Goal: Task Accomplishment & Management: Use online tool/utility

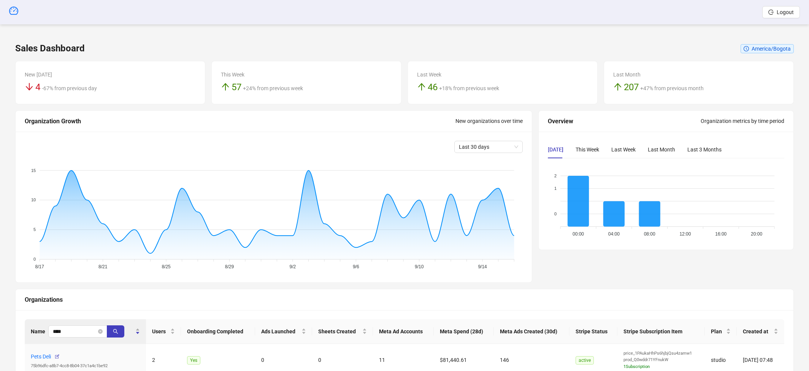
scroll to position [43, 0]
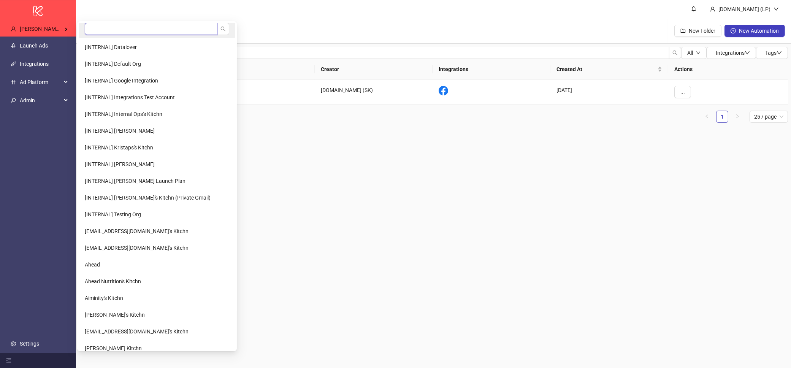
click at [103, 31] on input "search" at bounding box center [151, 29] width 133 height 12
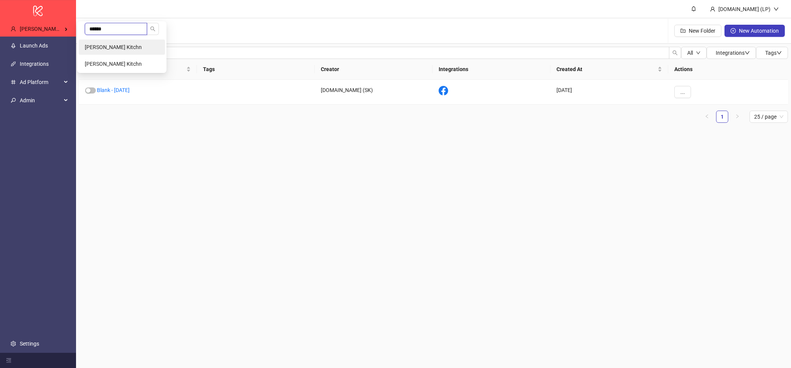
type input "******"
click at [110, 54] on li "Julien Malet's Kitchn" at bounding box center [122, 47] width 86 height 15
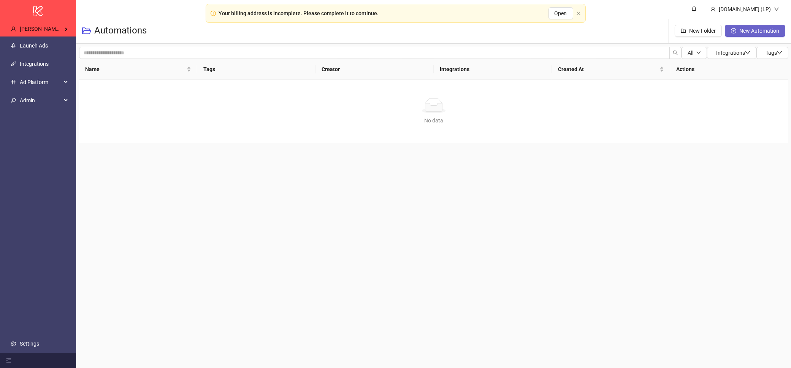
click at [763, 32] on span "New Automation" at bounding box center [760, 31] width 40 height 6
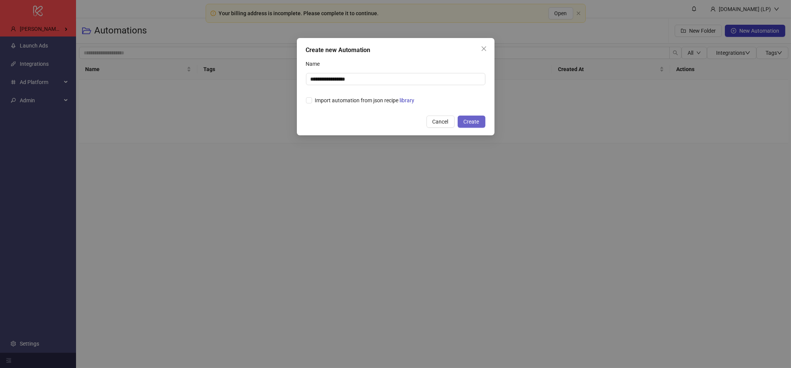
click at [469, 121] on span "Create" at bounding box center [472, 122] width 16 height 6
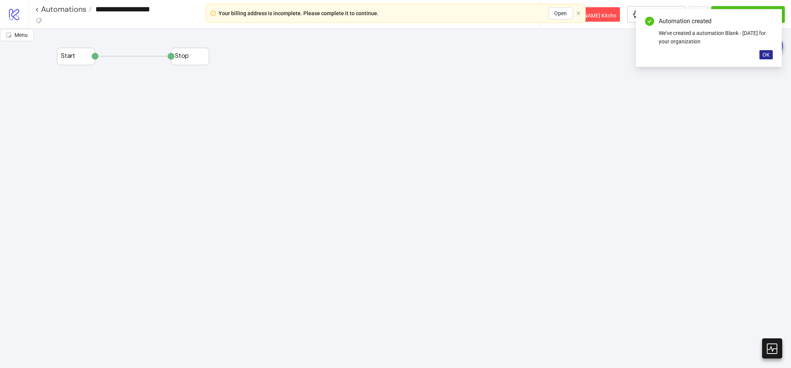
click at [771, 54] on button "OK" at bounding box center [766, 54] width 13 height 9
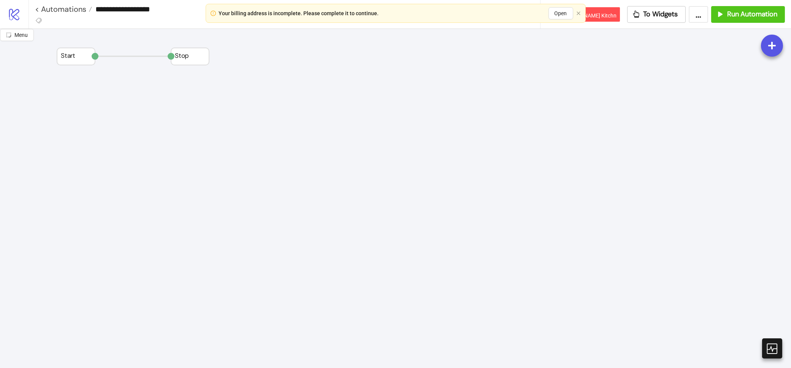
click at [215, 150] on span "Add Node" at bounding box center [226, 151] width 41 height 8
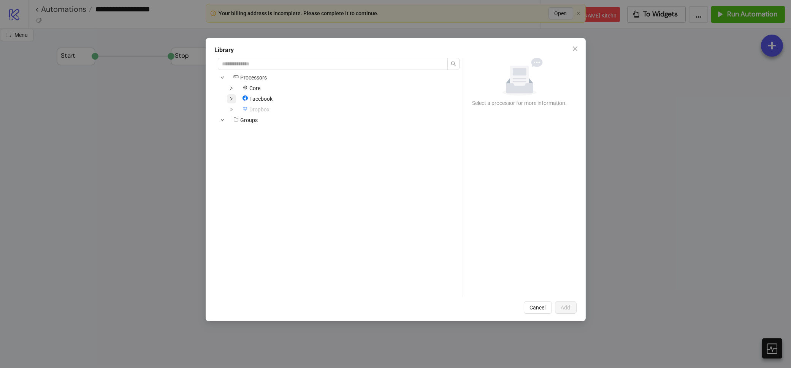
click at [230, 101] on span at bounding box center [231, 98] width 9 height 9
click at [287, 63] on input "search" at bounding box center [333, 64] width 230 height 12
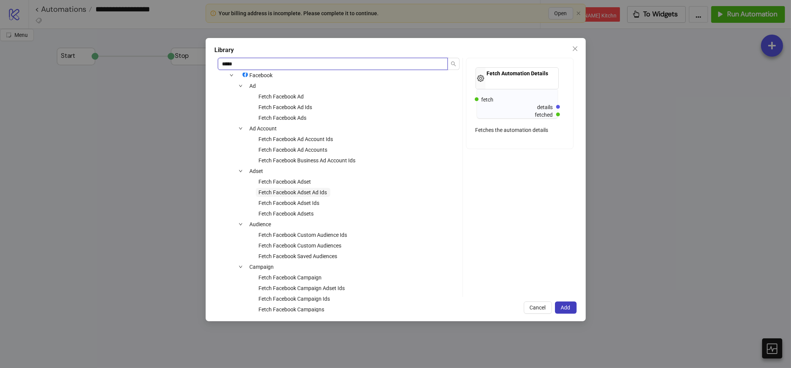
scroll to position [103, 0]
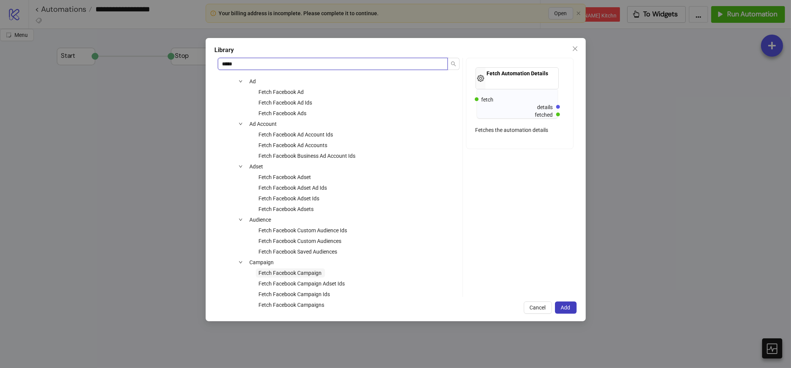
type input "*****"
click at [285, 270] on span "Fetch Facebook Campaign" at bounding box center [290, 273] width 63 height 6
click at [563, 311] on button "Add" at bounding box center [566, 308] width 22 height 12
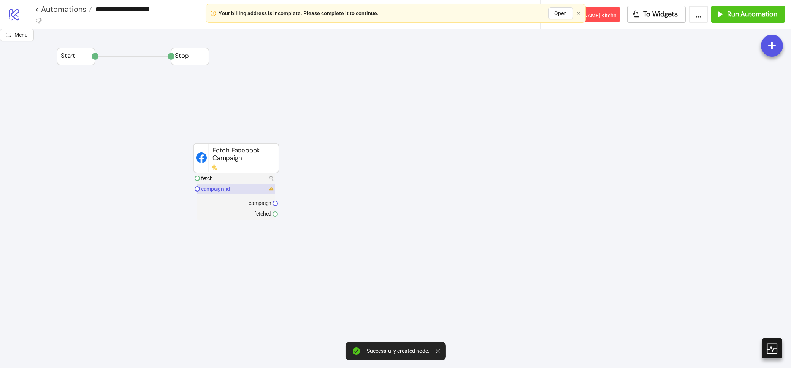
click at [241, 186] on rect at bounding box center [236, 189] width 78 height 11
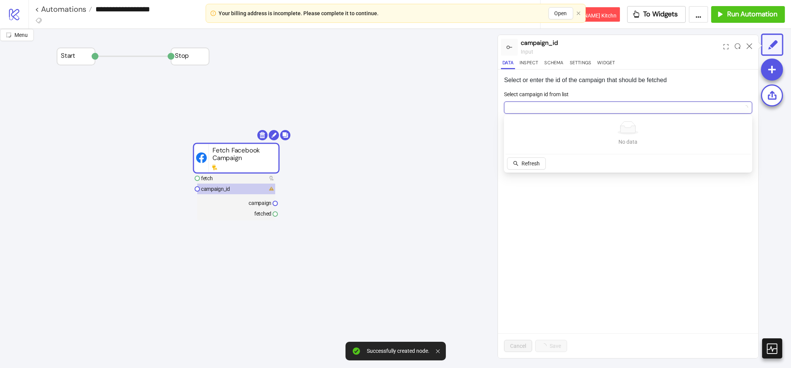
click at [549, 110] on input "Select campaign id from list" at bounding box center [625, 107] width 232 height 11
paste input "**********"
type input "**********"
click at [567, 157] on button "Add new ID" at bounding box center [568, 163] width 39 height 12
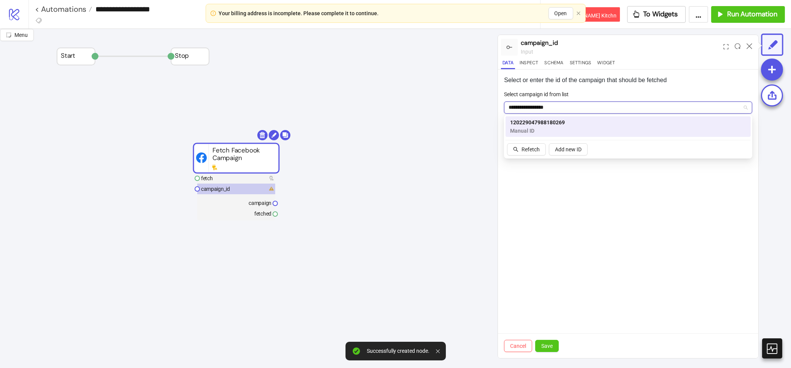
click at [562, 127] on span "Manual ID" at bounding box center [537, 131] width 55 height 8
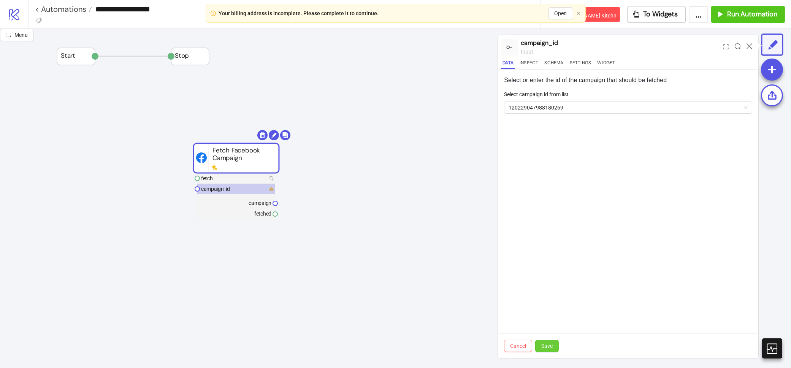
click at [557, 346] on button "Save" at bounding box center [547, 346] width 24 height 12
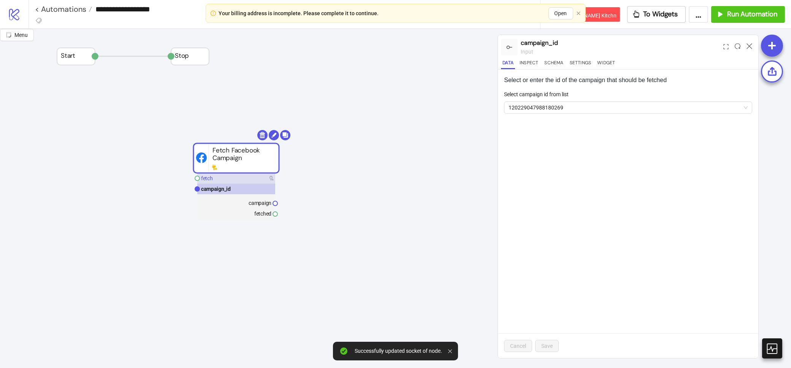
click at [240, 177] on rect at bounding box center [236, 178] width 78 height 11
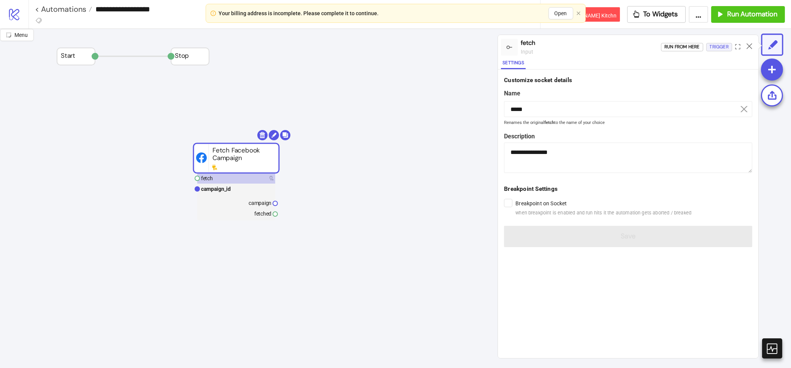
click at [727, 44] on div "Trigger" at bounding box center [719, 47] width 19 height 9
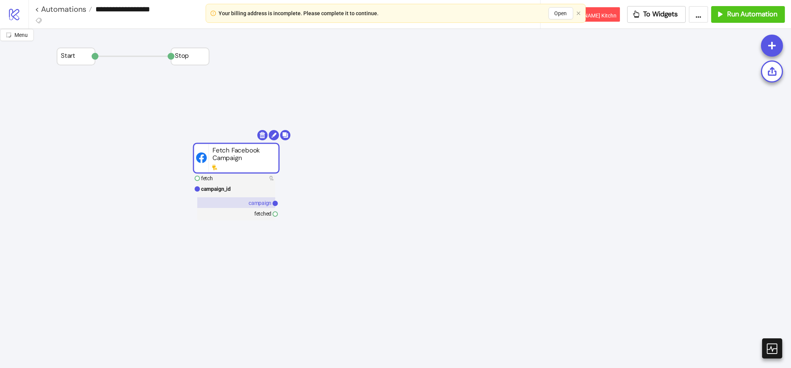
click at [265, 204] on text "campaign" at bounding box center [260, 203] width 23 height 6
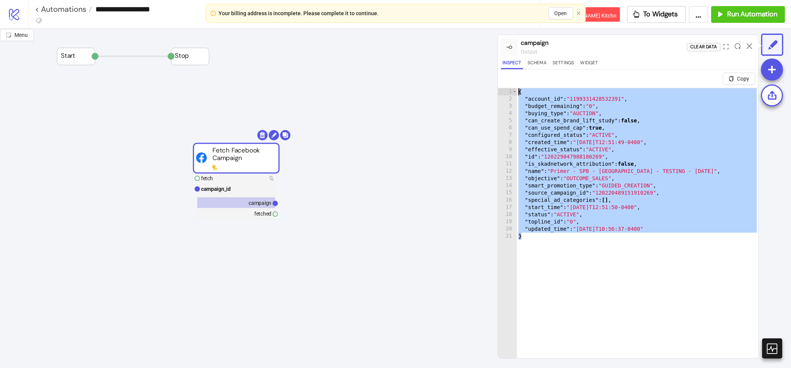
drag, startPoint x: 528, startPoint y: 235, endPoint x: 517, endPoint y: 93, distance: 142.3
click at [517, 93] on div "{ "account_id" : "1199331428532391" , "budget_remaining" : "0" , "buying_type" …" at bounding box center [637, 239] width 241 height 303
type textarea "**********"
click at [12, 15] on icon "logo/logo-mobile" at bounding box center [14, 14] width 13 height 13
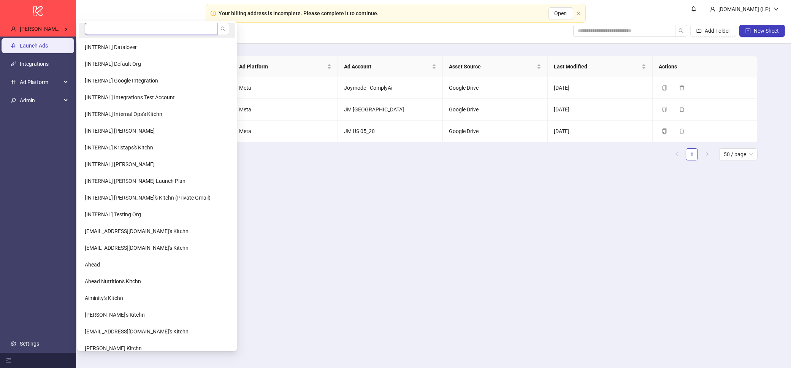
click at [89, 29] on input "search" at bounding box center [151, 29] width 133 height 12
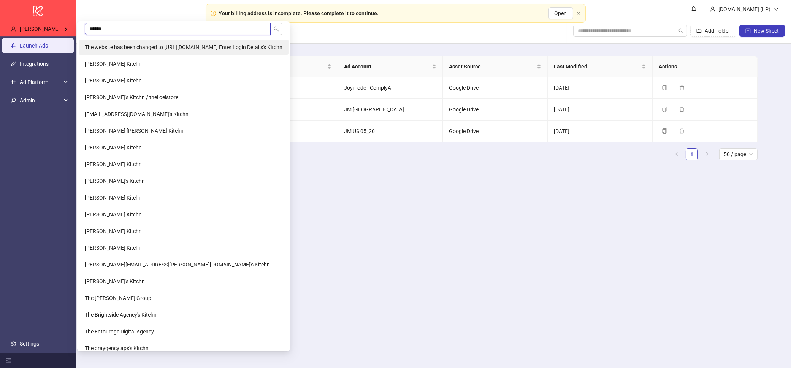
type input "*******"
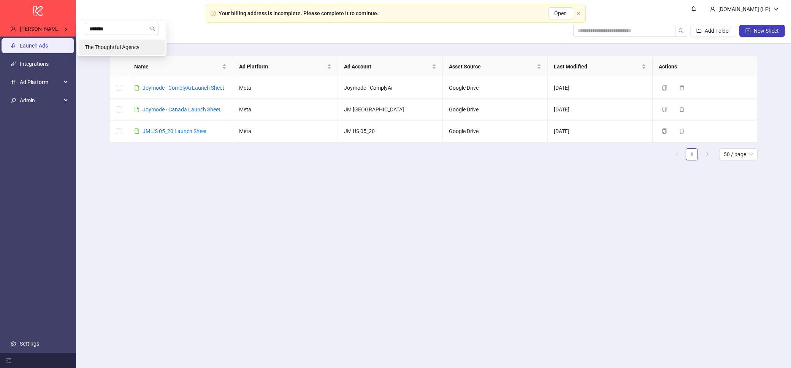
click at [83, 42] on li "The Thoughtful Agency" at bounding box center [122, 47] width 86 height 15
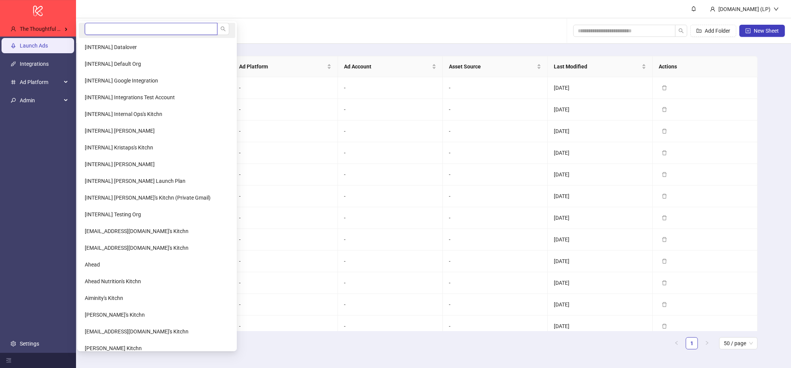
click at [137, 31] on input "search" at bounding box center [151, 29] width 133 height 12
type input "*"
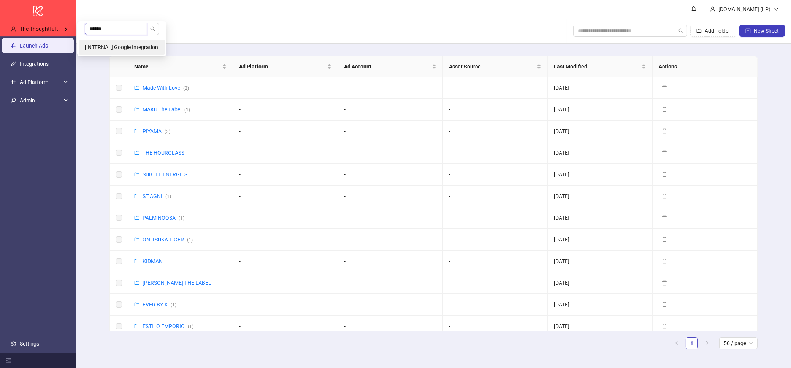
type input "******"
click at [125, 48] on span "[INTERNAL] Google Integration" at bounding box center [121, 47] width 73 height 6
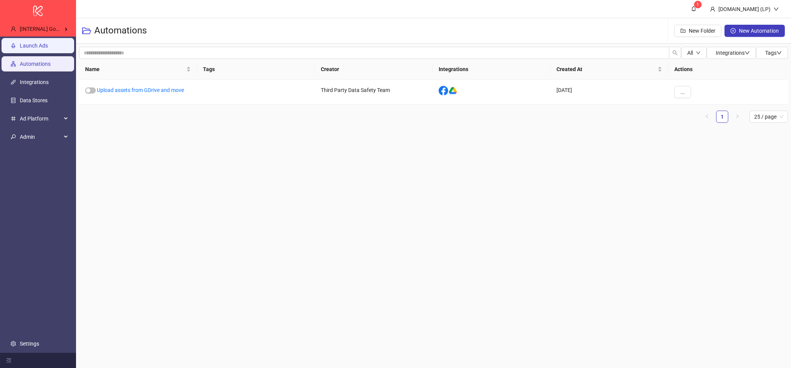
click at [34, 44] on link "Launch Ads" at bounding box center [34, 46] width 28 height 6
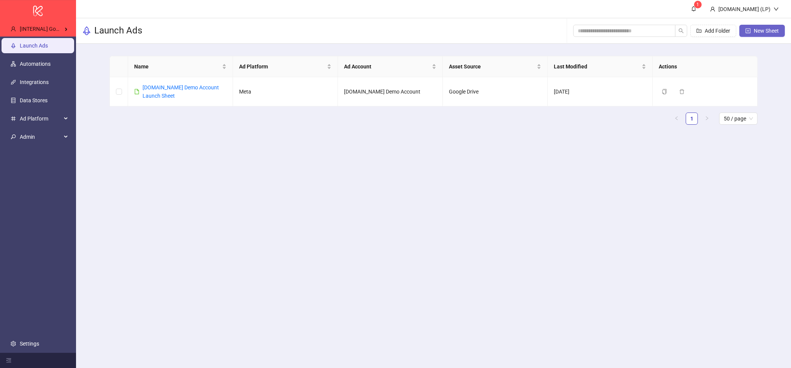
click at [776, 30] on span "New Sheet" at bounding box center [766, 31] width 25 height 6
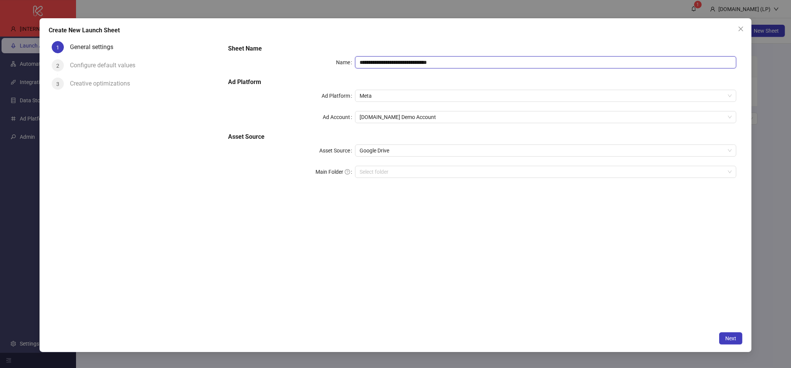
click at [435, 57] on input "**********" at bounding box center [545, 62] width 381 height 12
type input "***"
click at [741, 343] on button "Next" at bounding box center [730, 338] width 23 height 12
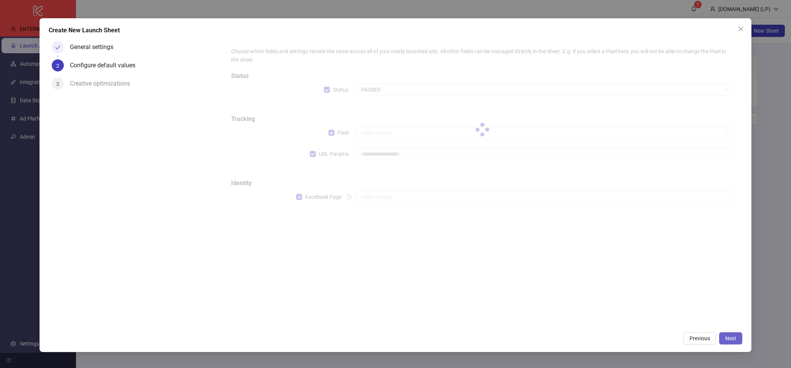
type input "**********"
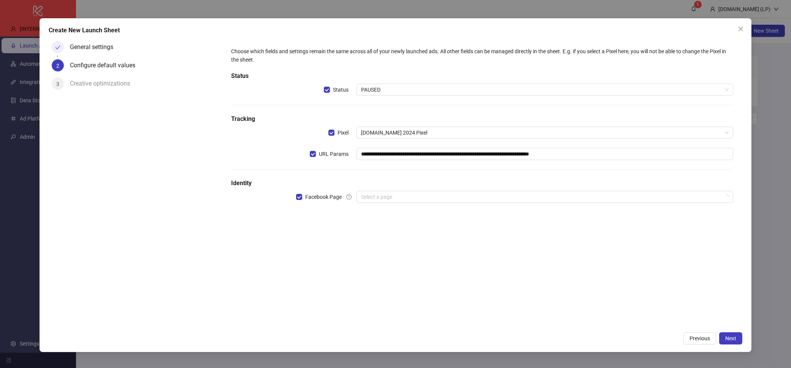
click at [665, 207] on div "**********" at bounding box center [482, 129] width 508 height 171
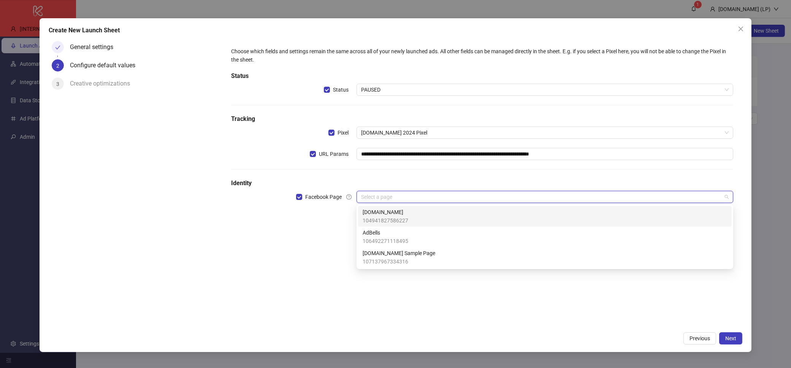
click at [668, 201] on input "search" at bounding box center [541, 196] width 361 height 11
click at [642, 220] on div "Kitchn.io 104941827586227" at bounding box center [545, 216] width 365 height 17
click at [681, 222] on input "search" at bounding box center [541, 218] width 361 height 11
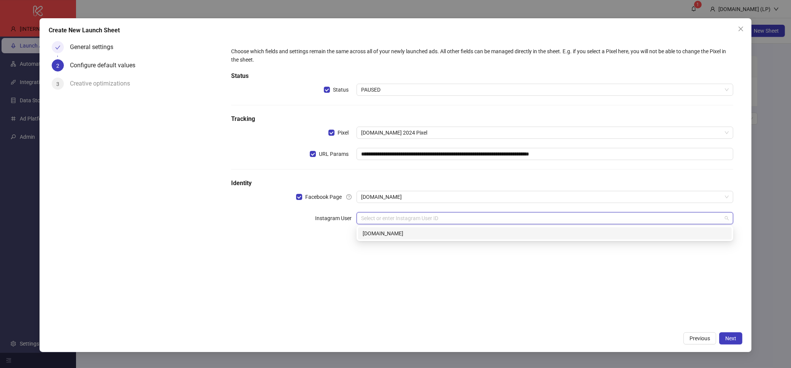
click at [632, 235] on div "kitchn.io" at bounding box center [545, 233] width 365 height 8
click at [661, 245] on div "**********" at bounding box center [482, 150] width 508 height 213
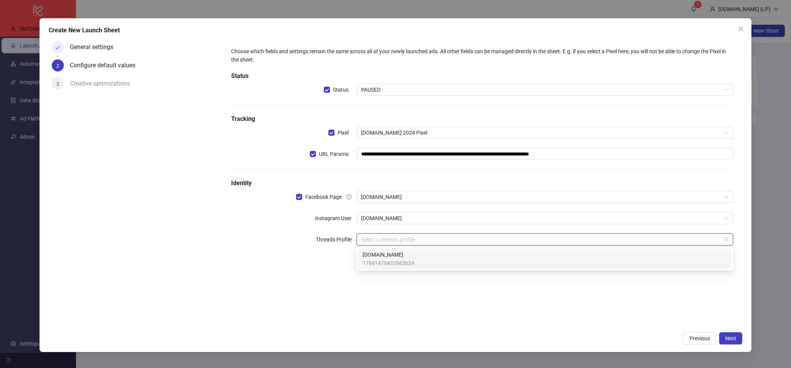
click at [665, 241] on input "search" at bounding box center [541, 239] width 361 height 11
click at [600, 259] on div "Kitchn.io 17841475432665624" at bounding box center [545, 259] width 365 height 17
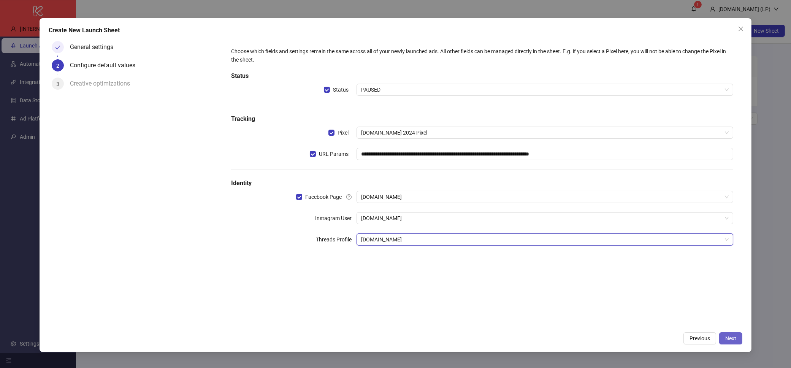
click at [740, 339] on button "Next" at bounding box center [730, 338] width 23 height 12
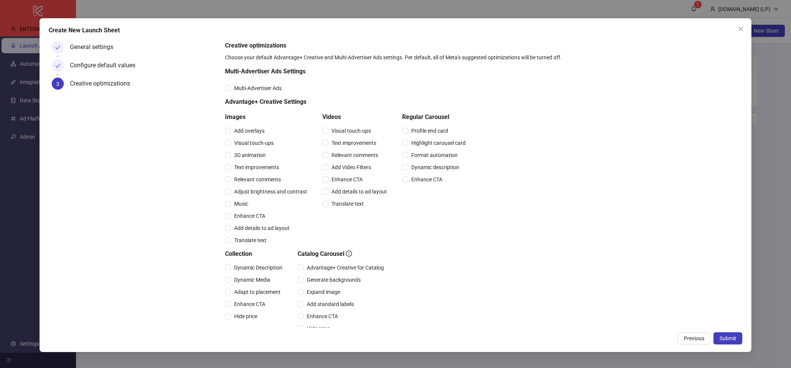
click at [740, 339] on button "Submit" at bounding box center [728, 338] width 29 height 12
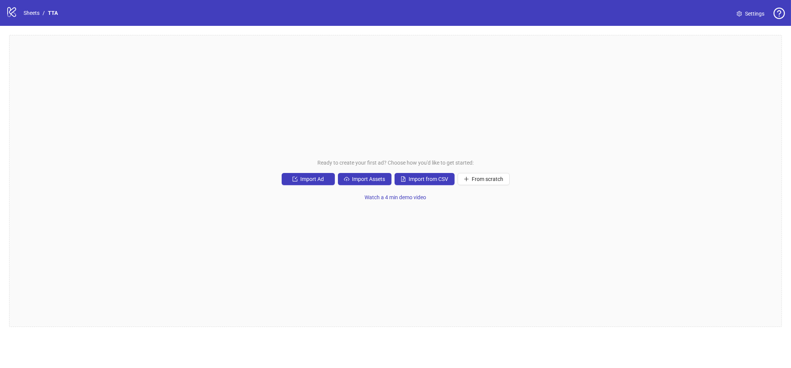
click at [12, 13] on icon "logo/logo-mobile" at bounding box center [11, 11] width 11 height 11
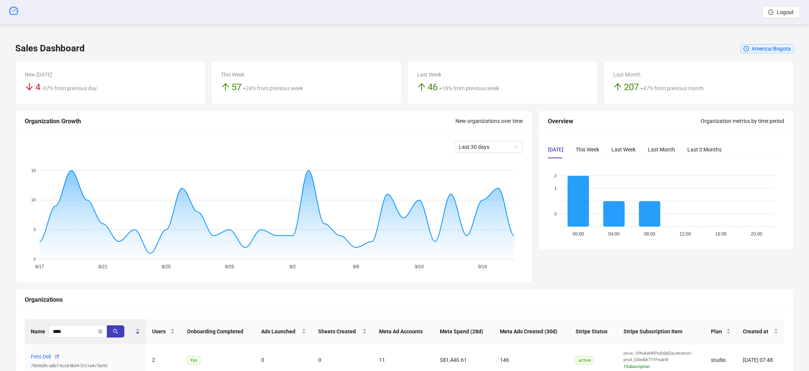
scroll to position [43, 0]
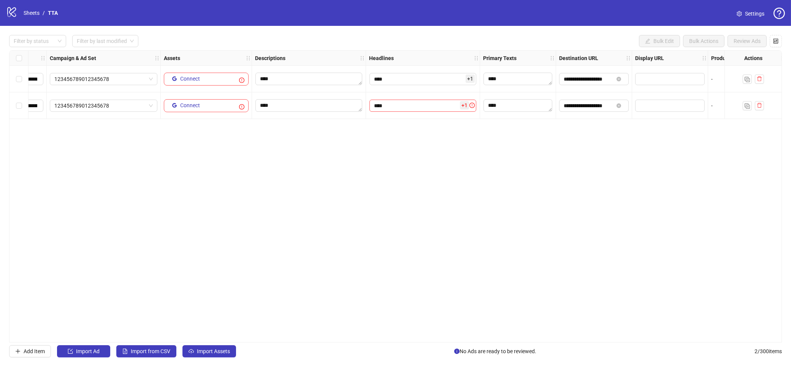
scroll to position [0, 200]
click at [462, 108] on span "+ 1" at bounding box center [463, 105] width 9 height 8
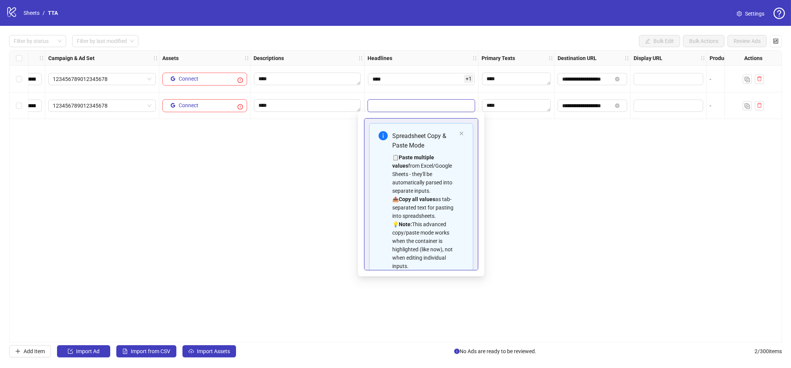
scroll to position [51, 0]
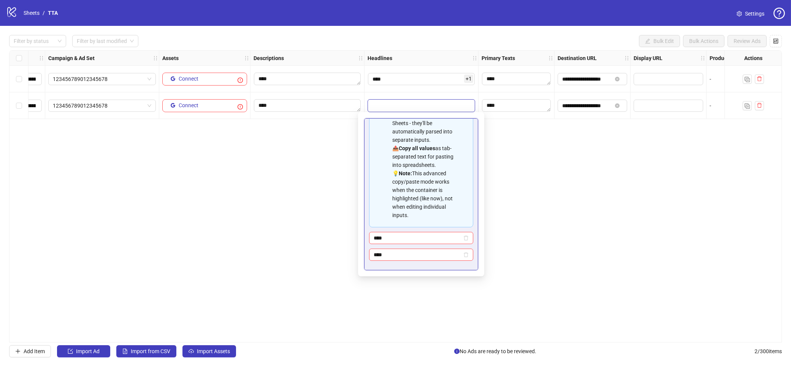
click at [514, 133] on div "**********" at bounding box center [395, 196] width 773 height 292
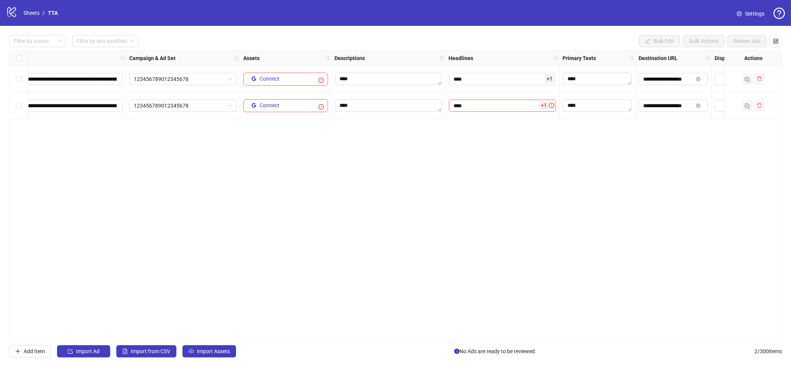
scroll to position [0, 73]
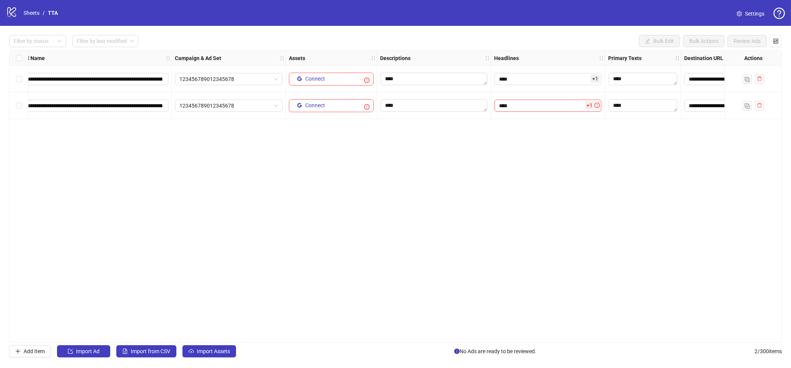
click at [595, 79] on span "+ 1" at bounding box center [595, 79] width 9 height 8
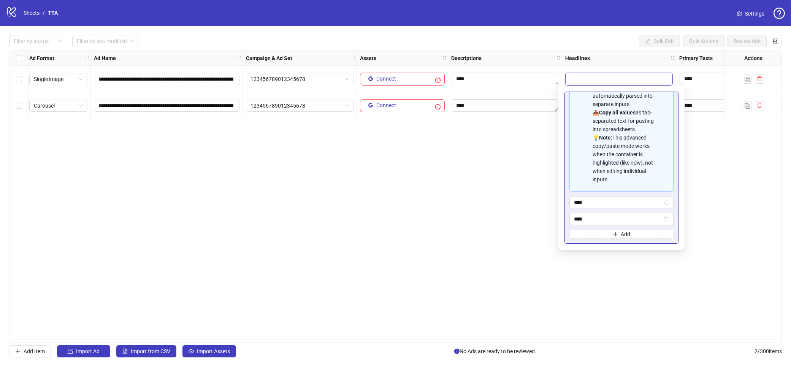
scroll to position [0, 0]
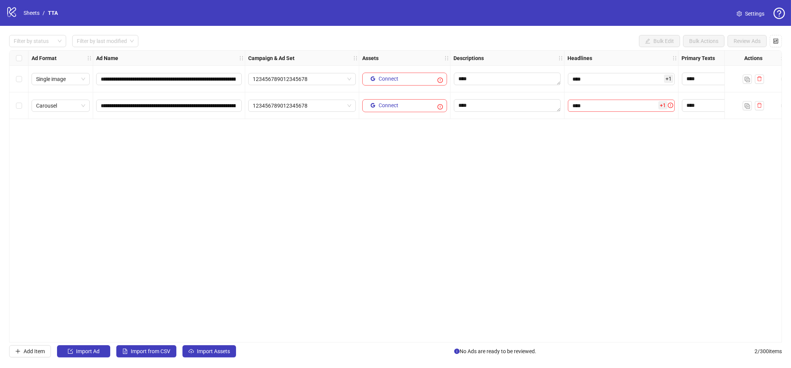
click at [179, 143] on div "**********" at bounding box center [395, 196] width 773 height 292
click at [16, 11] on icon "logo/logo-mobile" at bounding box center [11, 11] width 11 height 11
click at [34, 12] on link "Sheets" at bounding box center [31, 13] width 19 height 8
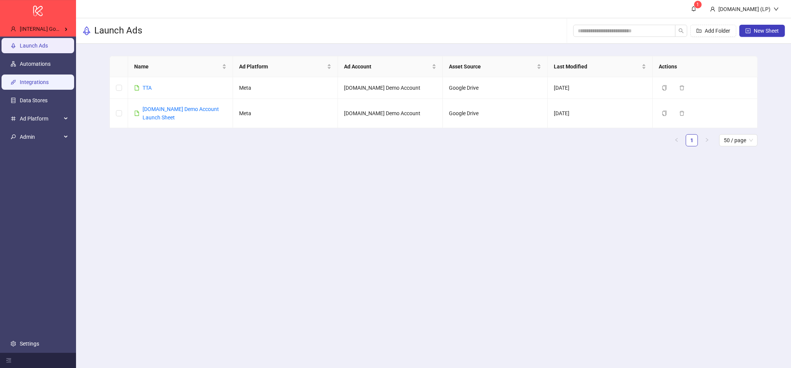
click at [49, 83] on link "Integrations" at bounding box center [34, 82] width 29 height 6
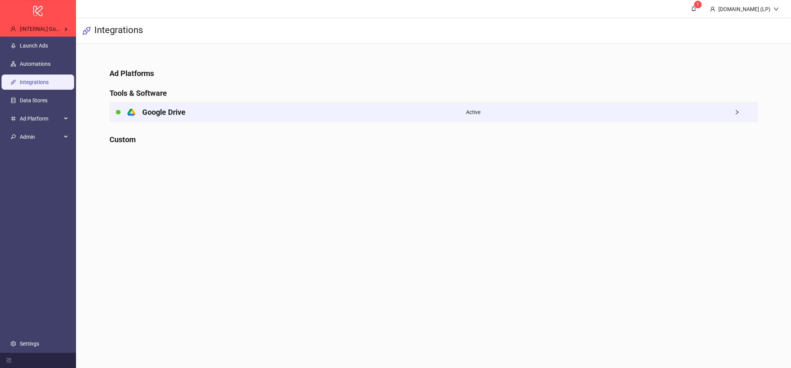
click at [272, 119] on div "platform/google_drive Google Drive" at bounding box center [288, 112] width 356 height 19
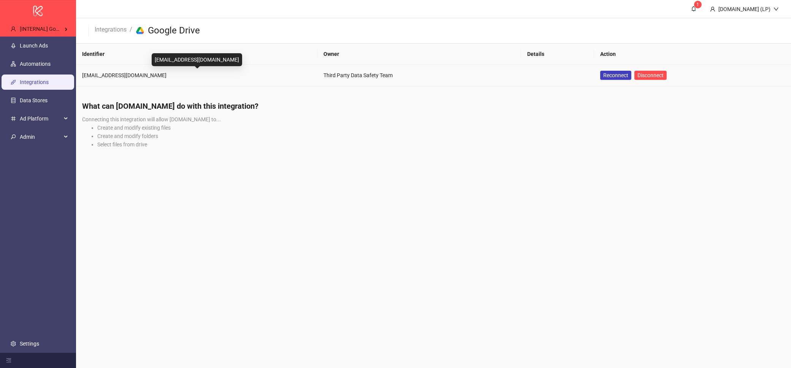
click at [150, 74] on div "[EMAIL_ADDRESS][DOMAIN_NAME]" at bounding box center [196, 75] width 229 height 8
copy div "[EMAIL_ADDRESS][DOMAIN_NAME]"
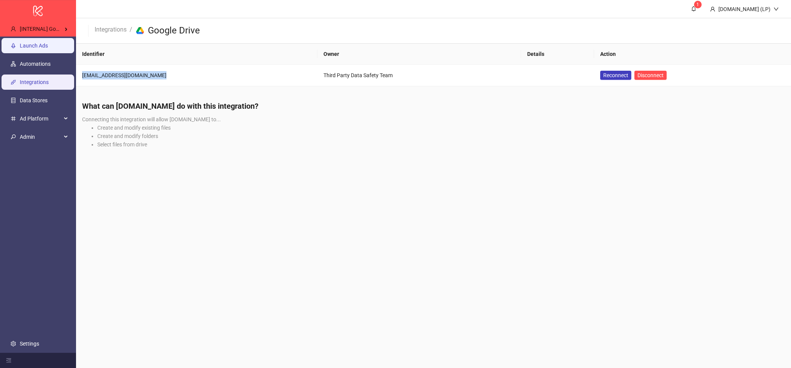
click at [48, 43] on link "Launch Ads" at bounding box center [34, 46] width 28 height 6
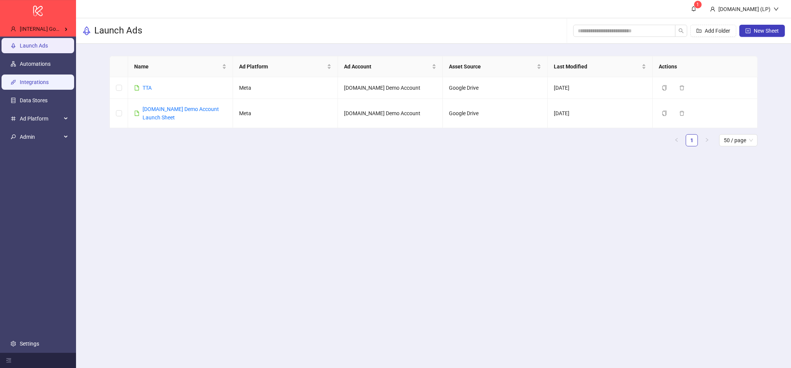
click at [49, 79] on link "Integrations" at bounding box center [34, 82] width 29 height 6
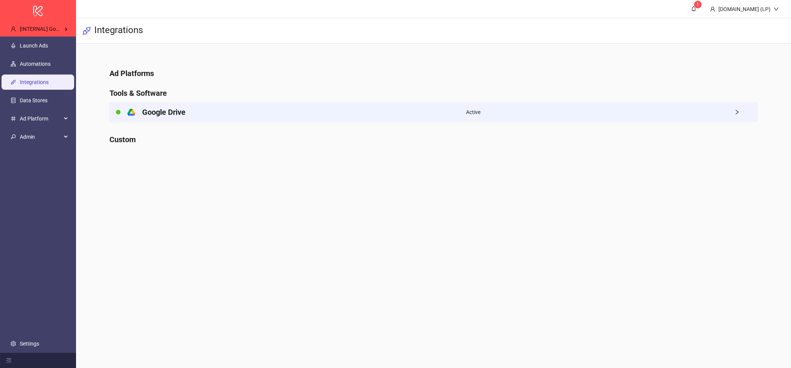
click at [289, 109] on div "platform/google_drive Google Drive" at bounding box center [288, 112] width 356 height 19
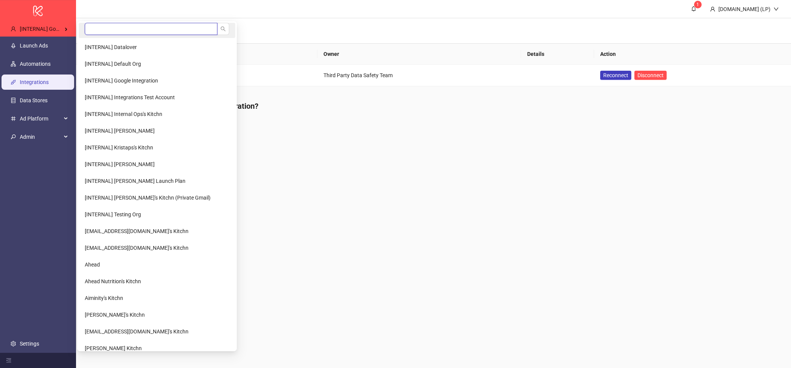
click at [130, 33] on input "search" at bounding box center [151, 29] width 133 height 12
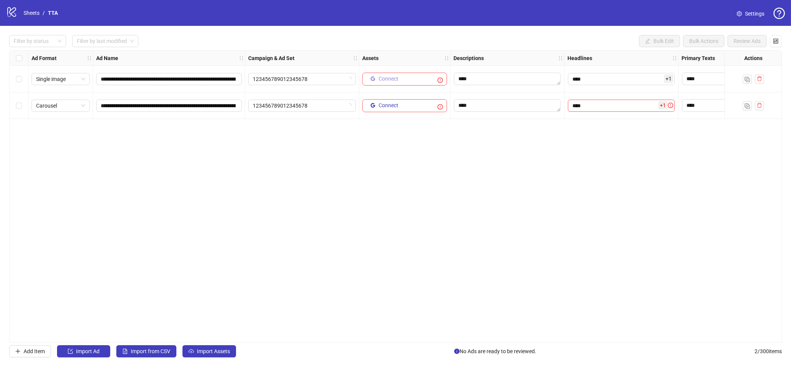
click at [392, 82] on button "Connect" at bounding box center [384, 79] width 34 height 9
click at [16, 16] on icon "logo/logo-mobile" at bounding box center [11, 11] width 11 height 11
click at [34, 11] on link "Sheets" at bounding box center [31, 13] width 19 height 8
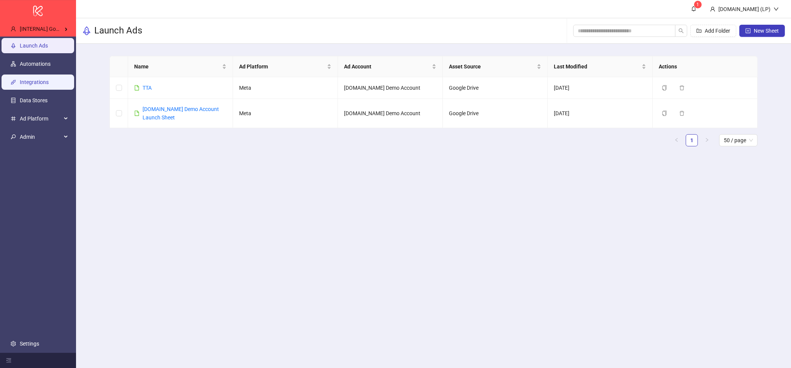
click at [40, 85] on link "Integrations" at bounding box center [34, 82] width 29 height 6
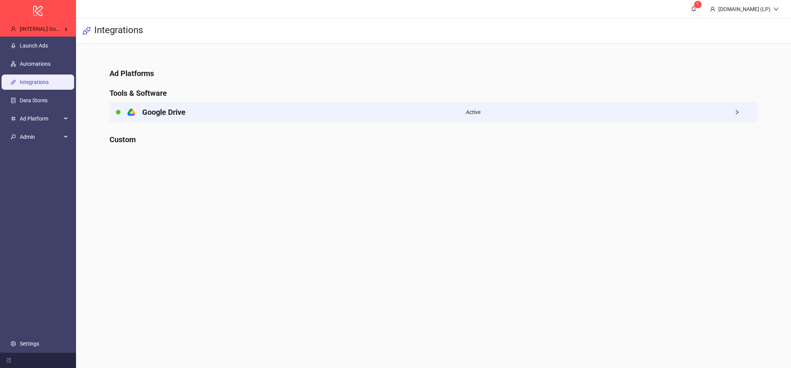
click at [357, 117] on div "platform/google_drive Google Drive" at bounding box center [288, 112] width 356 height 19
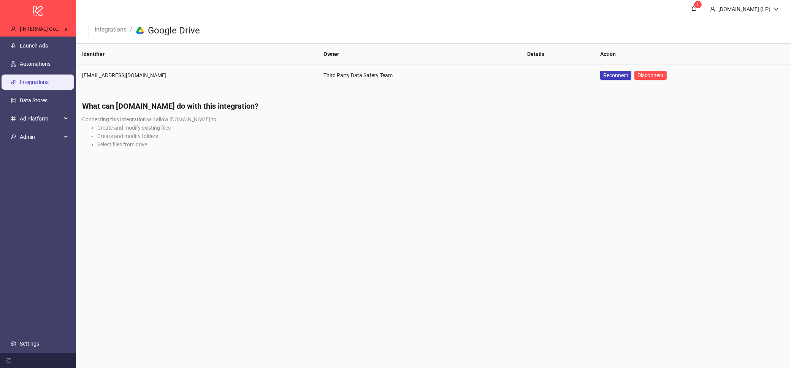
click at [102, 70] on td "[EMAIL_ADDRESS][DOMAIN_NAME]" at bounding box center [196, 76] width 241 height 22
click at [48, 49] on link "Launch Ads" at bounding box center [34, 46] width 28 height 6
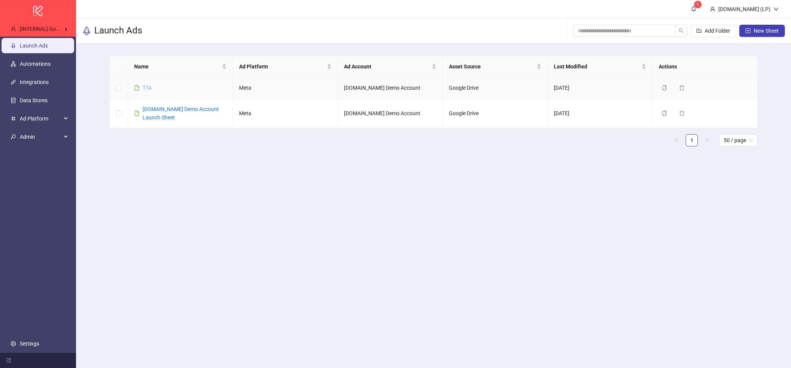
click at [144, 86] on link "TTA" at bounding box center [147, 88] width 9 height 6
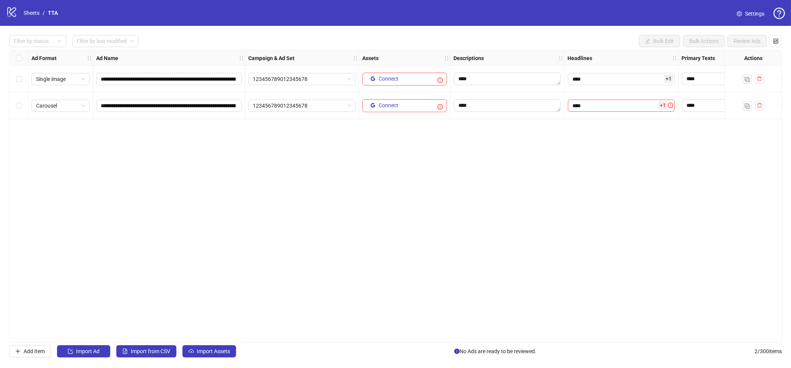
click at [14, 55] on div "Select all rows" at bounding box center [19, 58] width 19 height 15
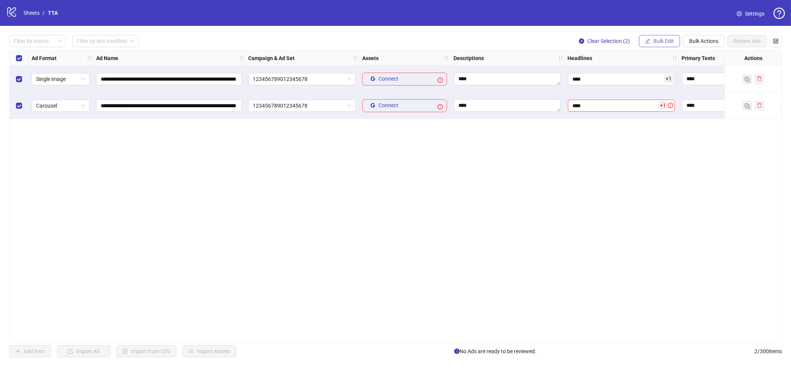
click at [674, 38] on button "Bulk Edit" at bounding box center [659, 41] width 41 height 12
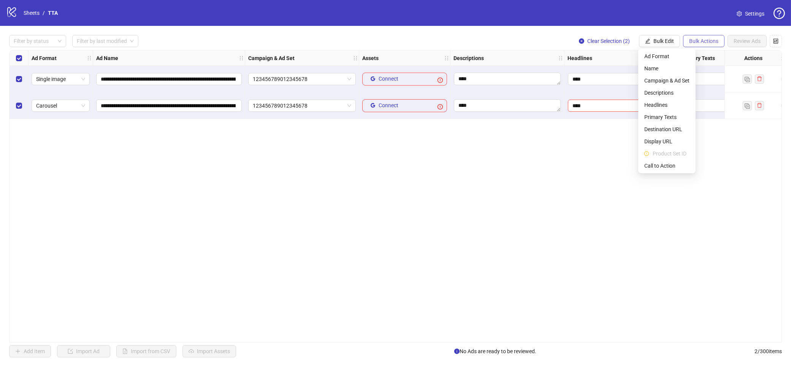
click at [703, 38] on span "Bulk Actions" at bounding box center [703, 41] width 29 height 6
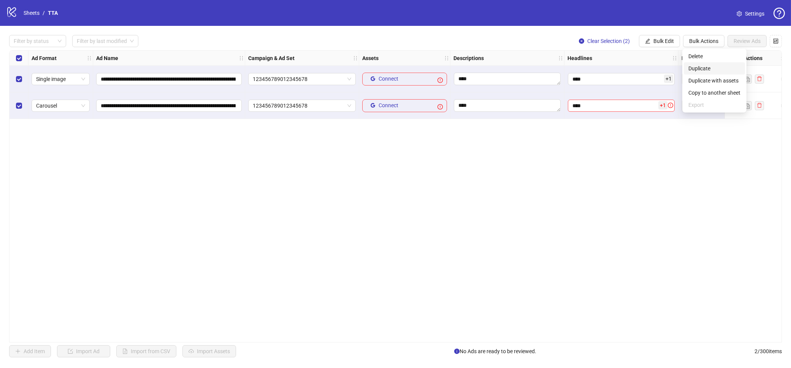
click at [711, 63] on li "Duplicate" at bounding box center [714, 68] width 61 height 12
click at [711, 63] on div "Primary Texts" at bounding box center [717, 58] width 76 height 15
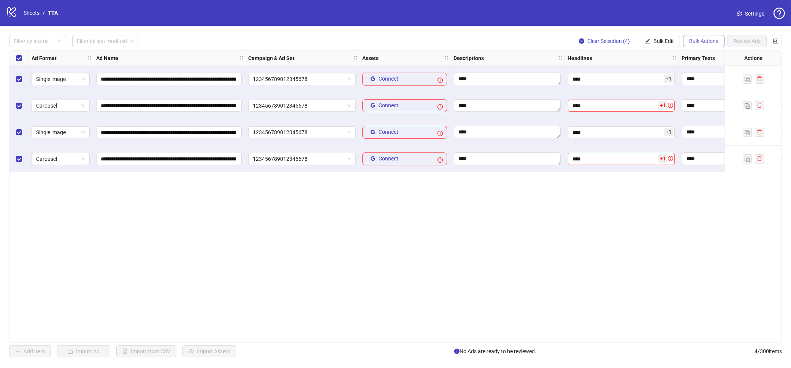
click at [720, 43] on button "Bulk Actions" at bounding box center [703, 41] width 41 height 12
click at [711, 57] on span "Delete" at bounding box center [715, 56] width 52 height 8
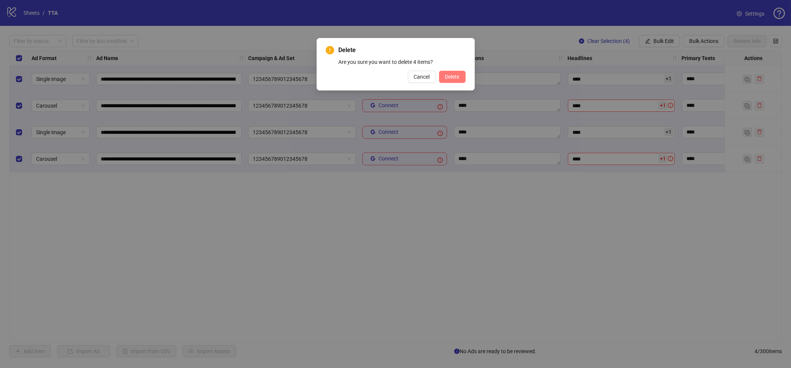
click at [446, 80] on button "Delete" at bounding box center [452, 77] width 27 height 12
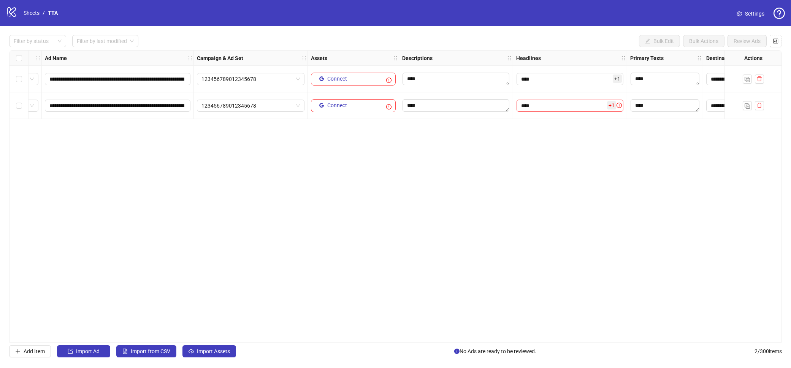
scroll to position [0, 58]
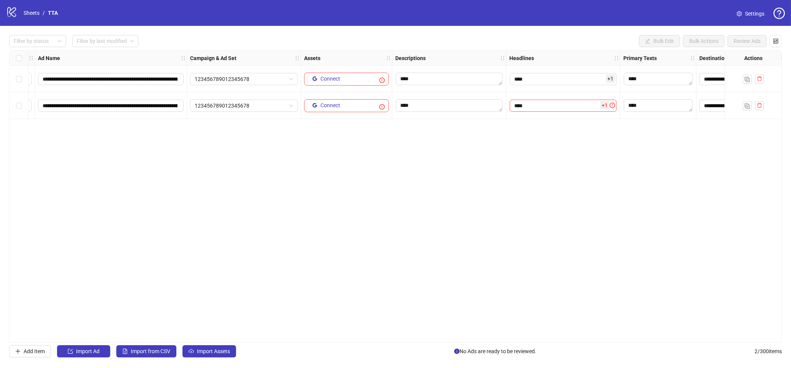
click at [610, 82] on span "+ 1" at bounding box center [610, 79] width 9 height 8
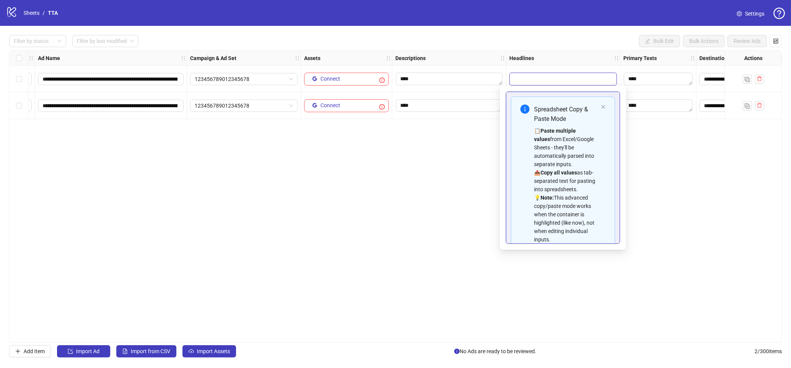
scroll to position [60, 0]
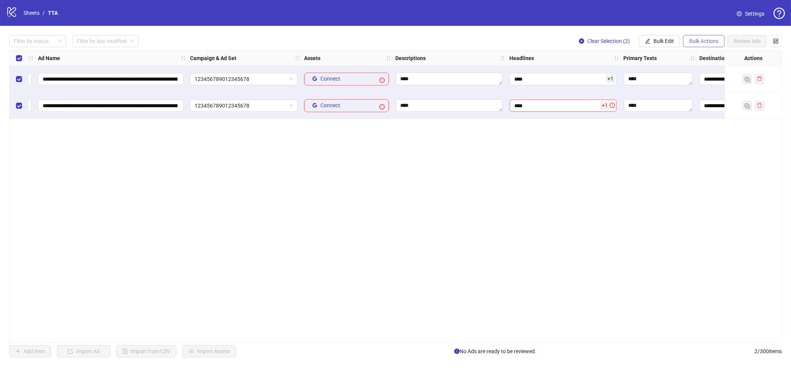
click at [696, 39] on span "Bulk Actions" at bounding box center [703, 41] width 29 height 6
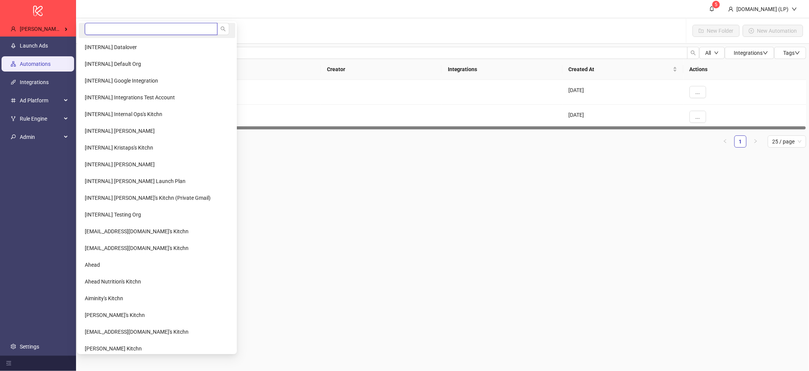
click at [92, 28] on input "search" at bounding box center [151, 29] width 133 height 12
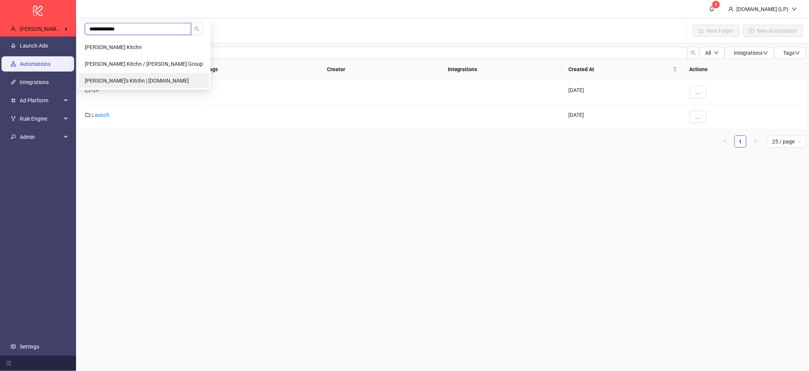
type input "**********"
click at [93, 79] on span "[PERSON_NAME]'s Kitchn | [DOMAIN_NAME]" at bounding box center [137, 81] width 104 height 6
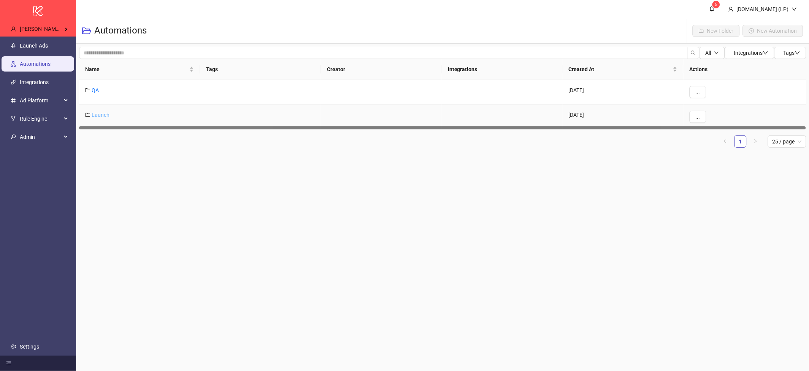
click at [98, 113] on link "Launch" at bounding box center [101, 115] width 18 height 6
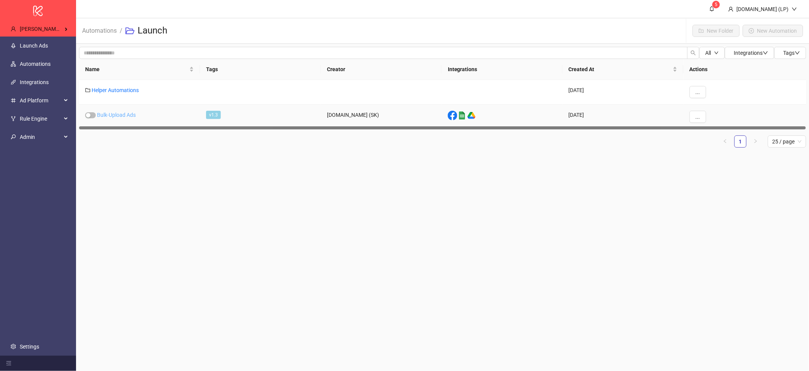
click at [122, 115] on link "Bulk-Upload Ads" at bounding box center [116, 115] width 39 height 6
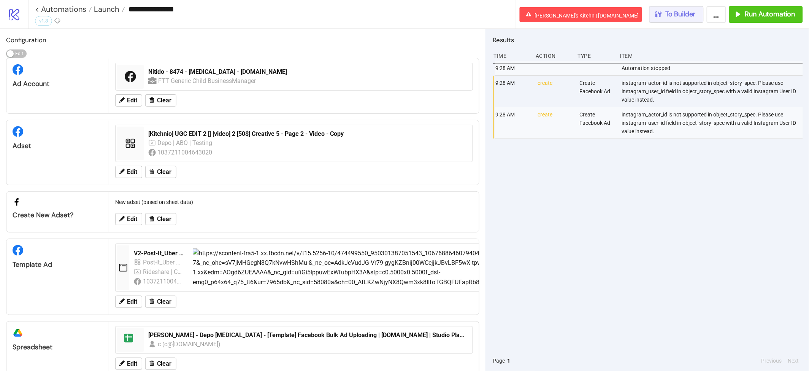
click at [686, 12] on span "To Builder" at bounding box center [681, 14] width 30 height 9
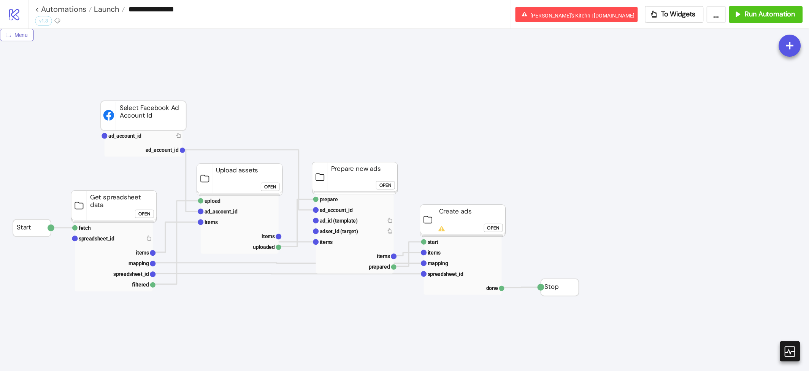
click at [29, 38] on button "Menu" at bounding box center [17, 35] width 34 height 12
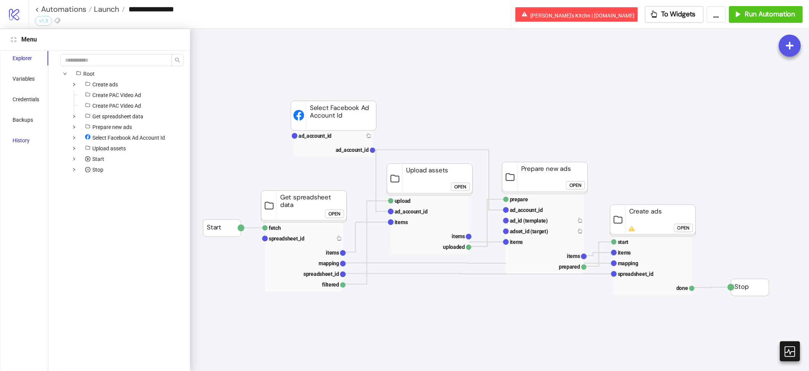
click at [21, 144] on div "History" at bounding box center [21, 140] width 17 height 8
